Goal: Task Accomplishment & Management: Complete application form

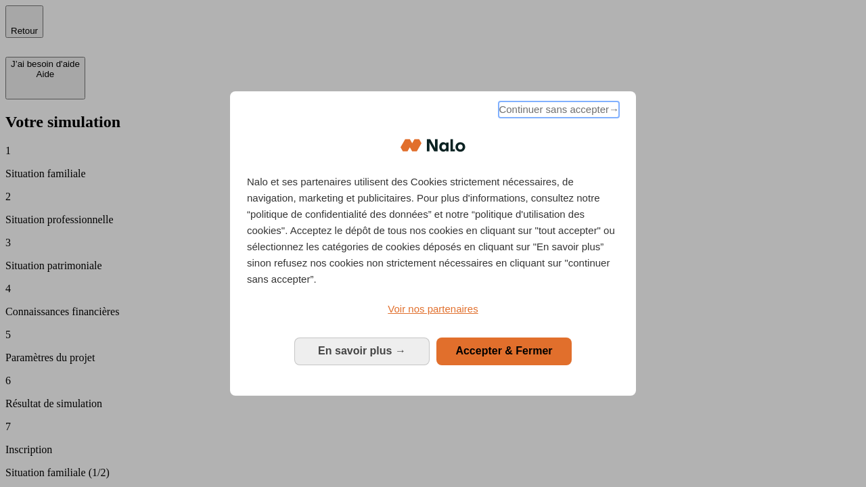
click at [557, 112] on span "Continuer sans accepter →" at bounding box center [559, 109] width 120 height 16
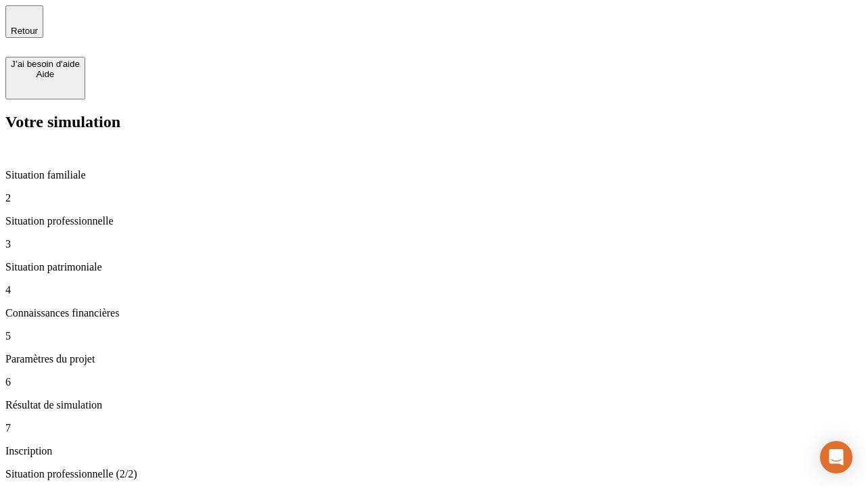
type input "30 000"
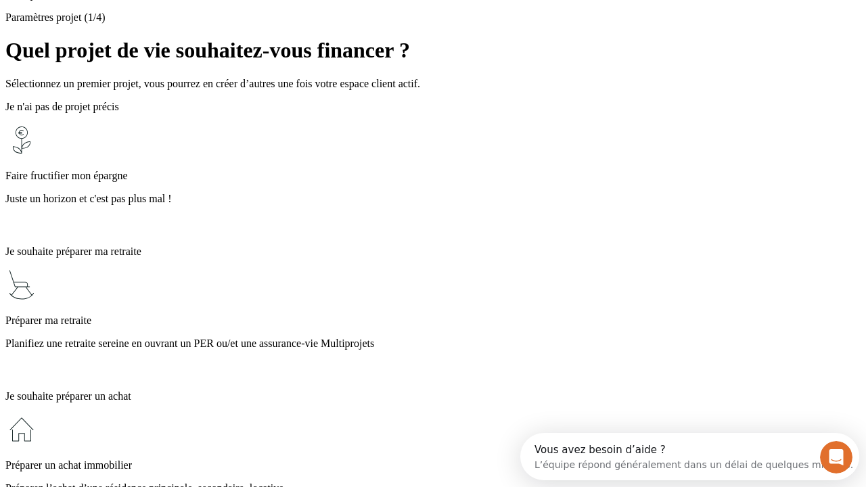
scroll to position [26, 0]
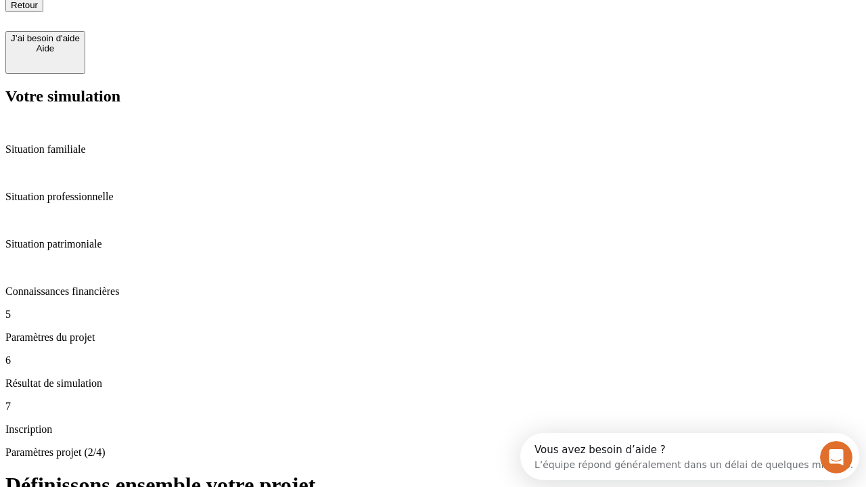
type input "25"
type input "1 000"
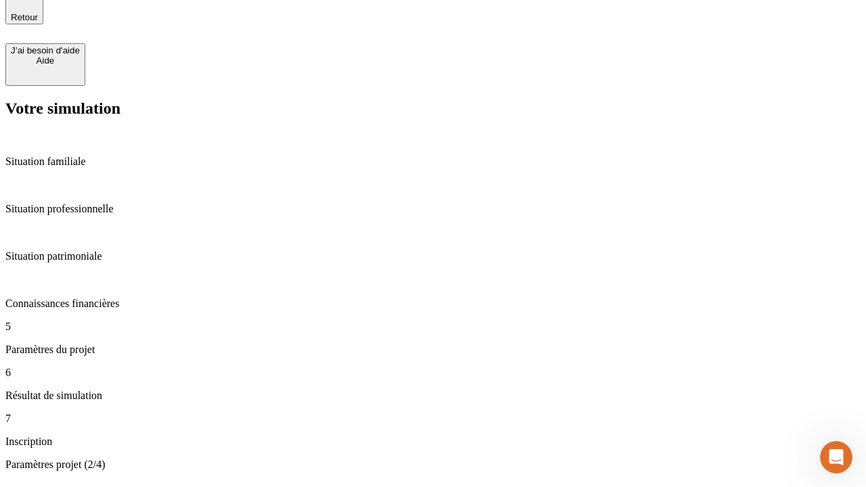
type input "640"
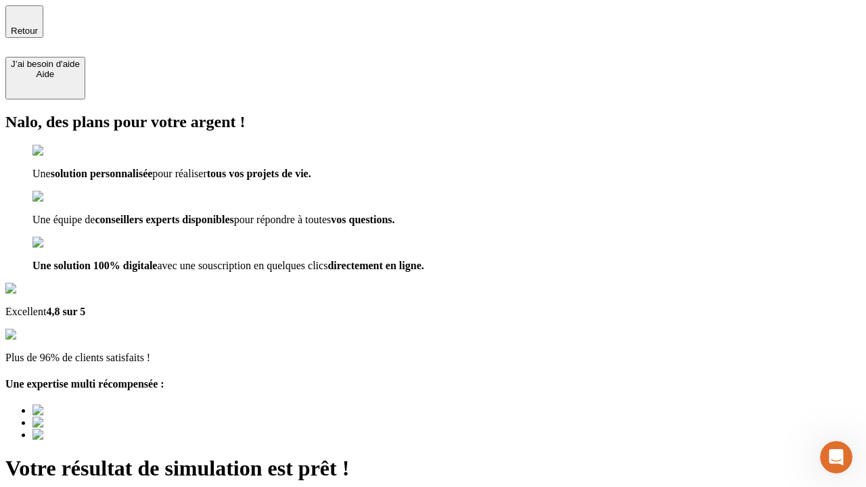
type input "[EMAIL_ADDRESS][PERSON_NAME][DOMAIN_NAME]"
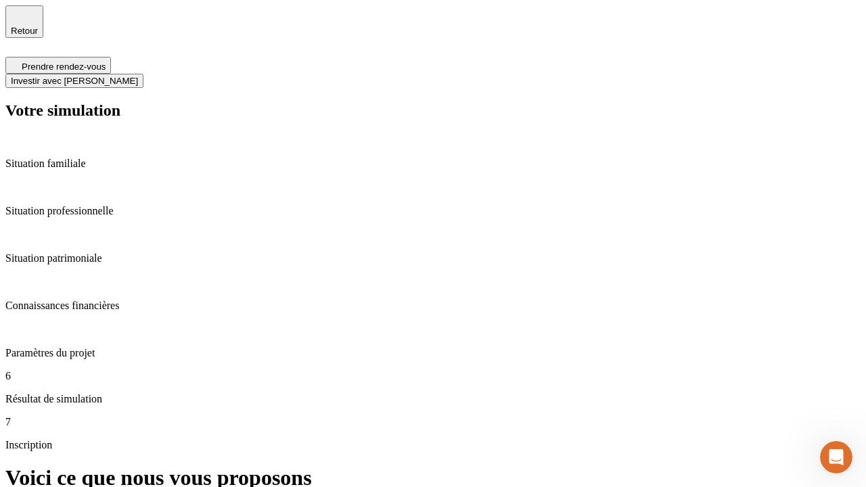
click at [138, 76] on span "Investir avec [PERSON_NAME]" at bounding box center [74, 81] width 127 height 10
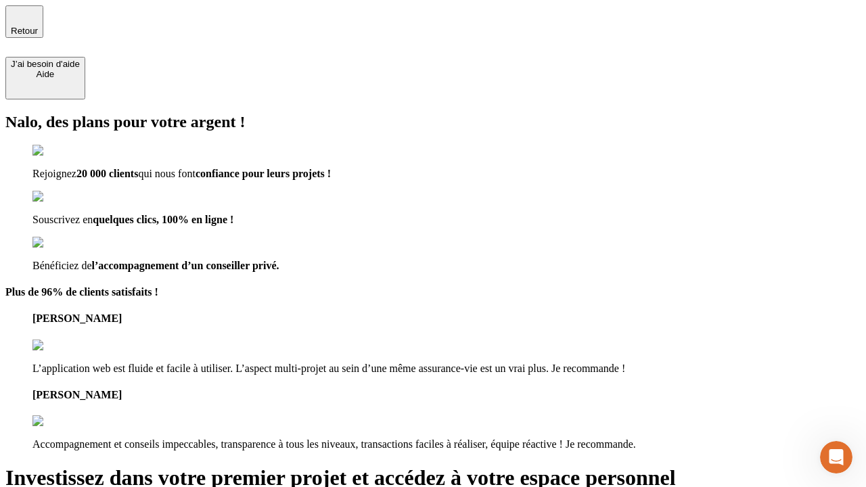
type input "[PERSON_NAME][EMAIL_ADDRESS][DOMAIN_NAME]"
